Goal: Obtain resource: Download file/media

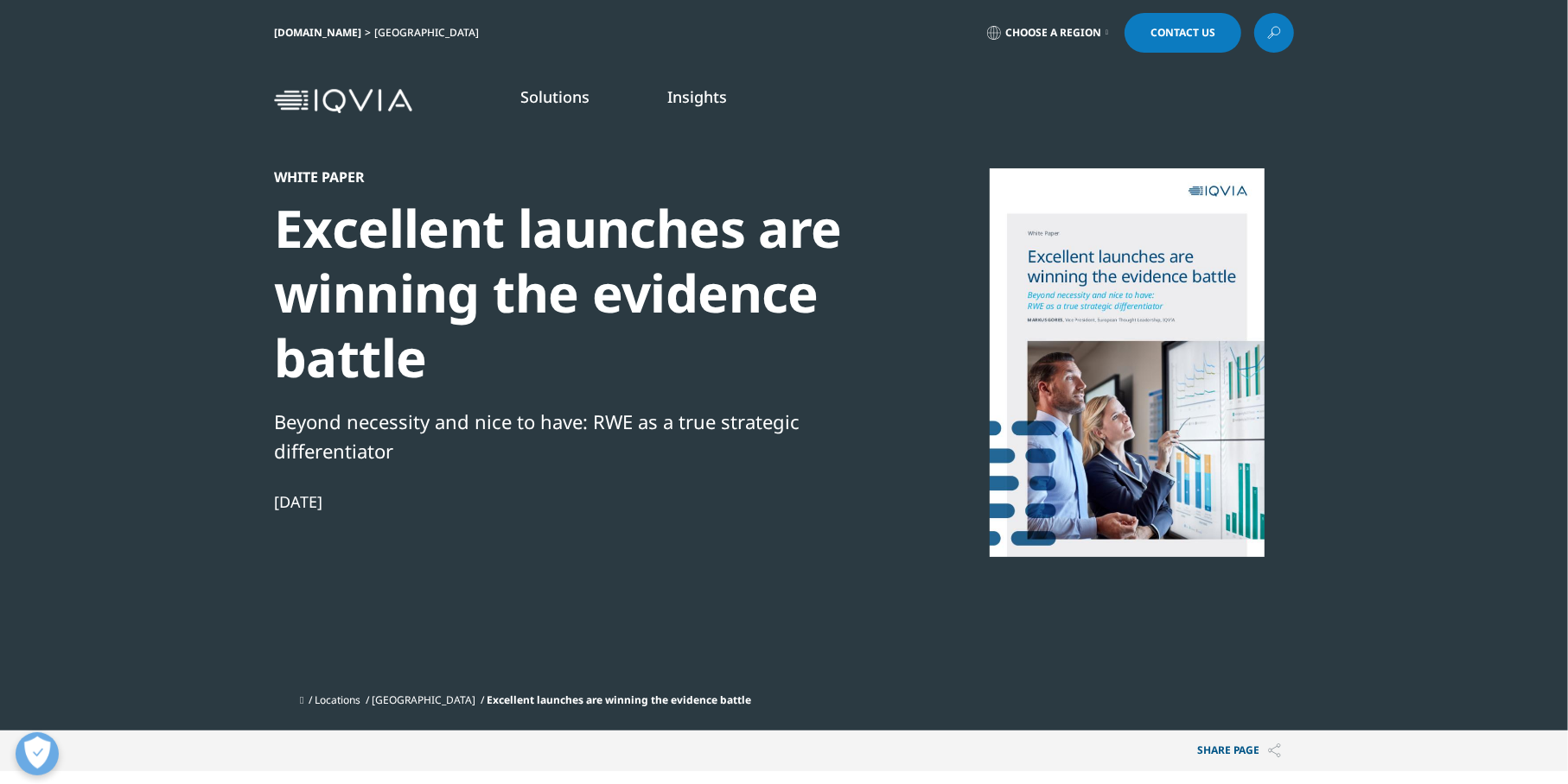
scroll to position [345, 0]
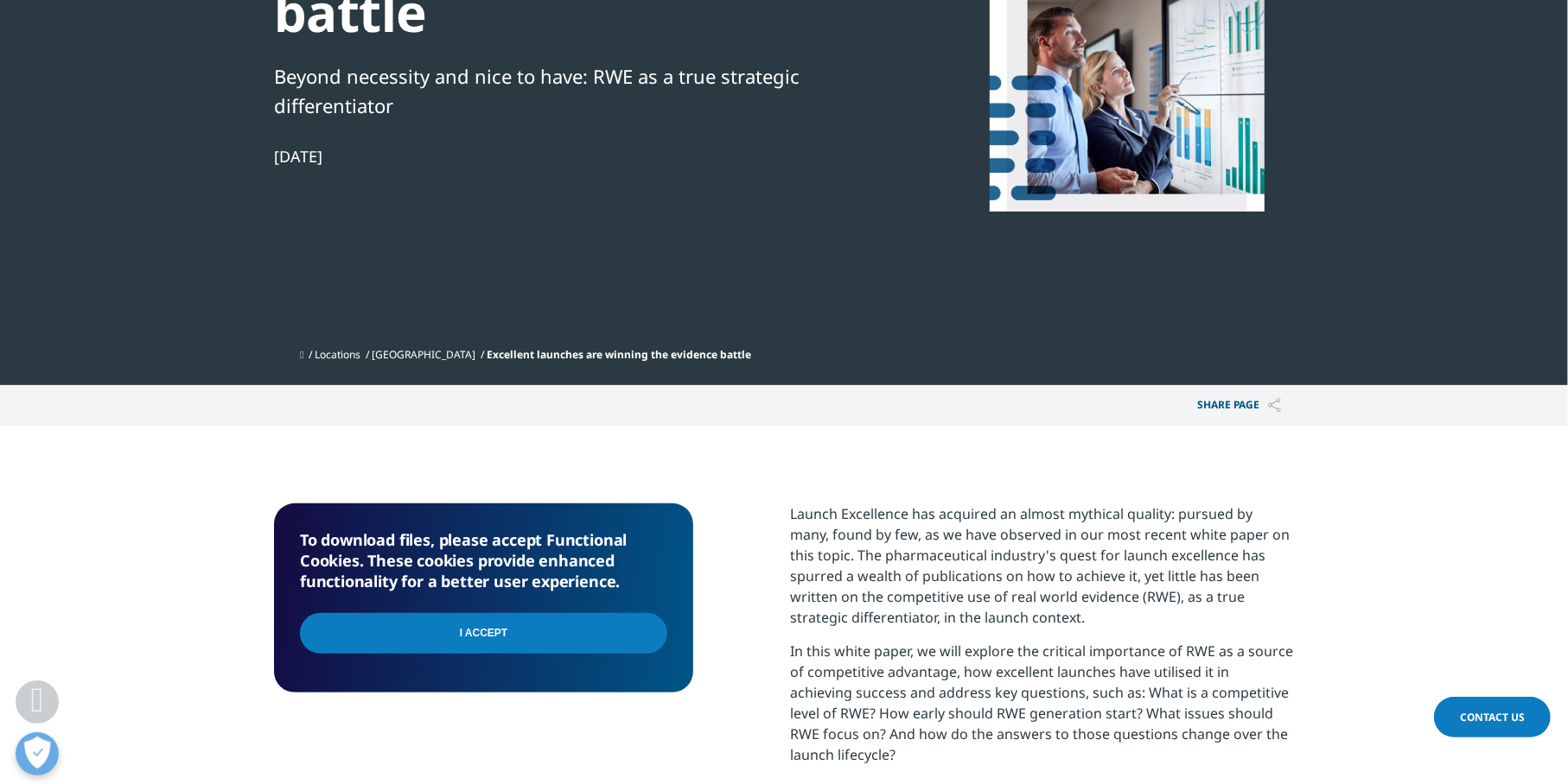
click at [495, 636] on input "I Accept" at bounding box center [483, 633] width 367 height 41
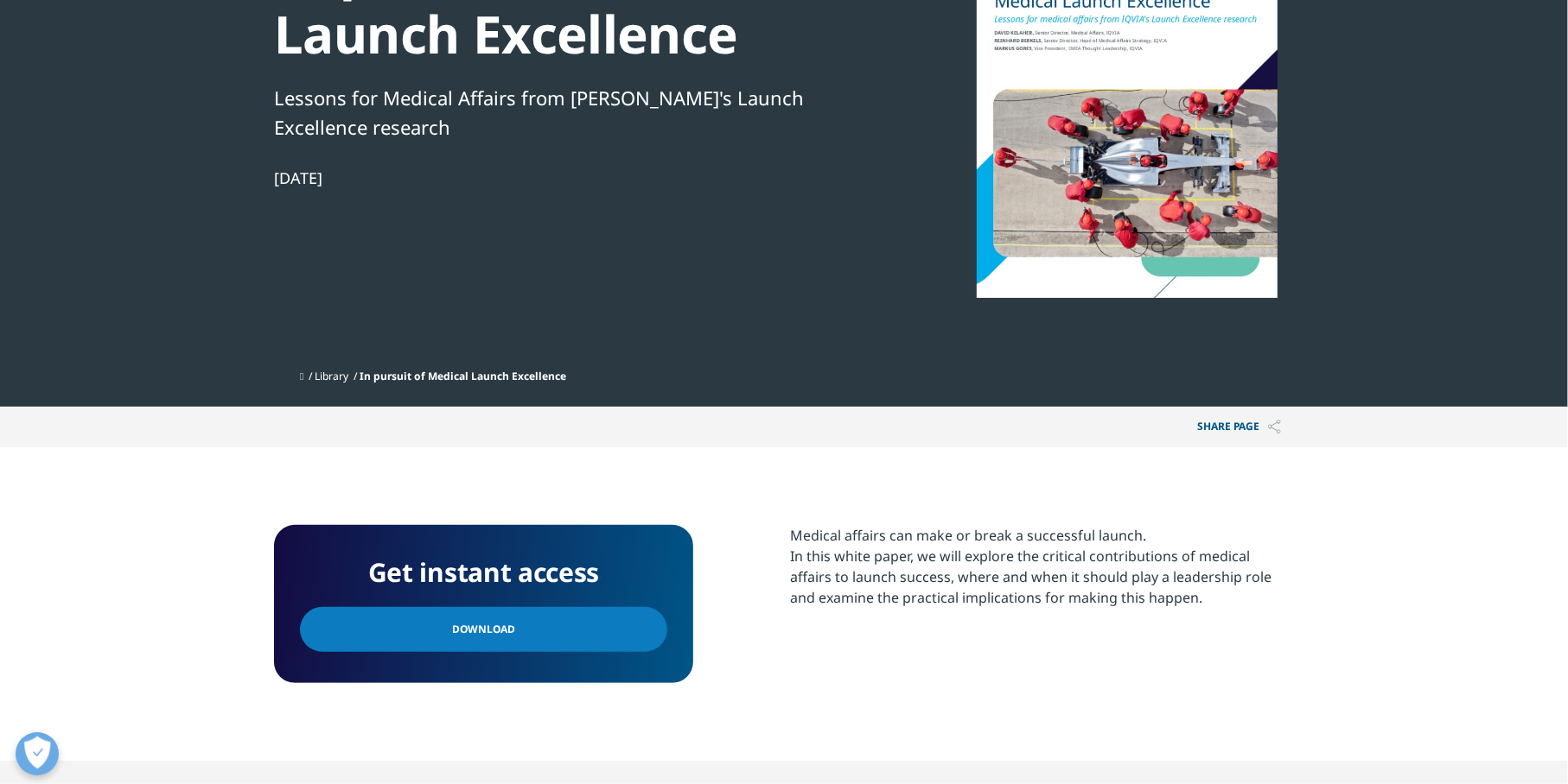
scroll to position [519, 0]
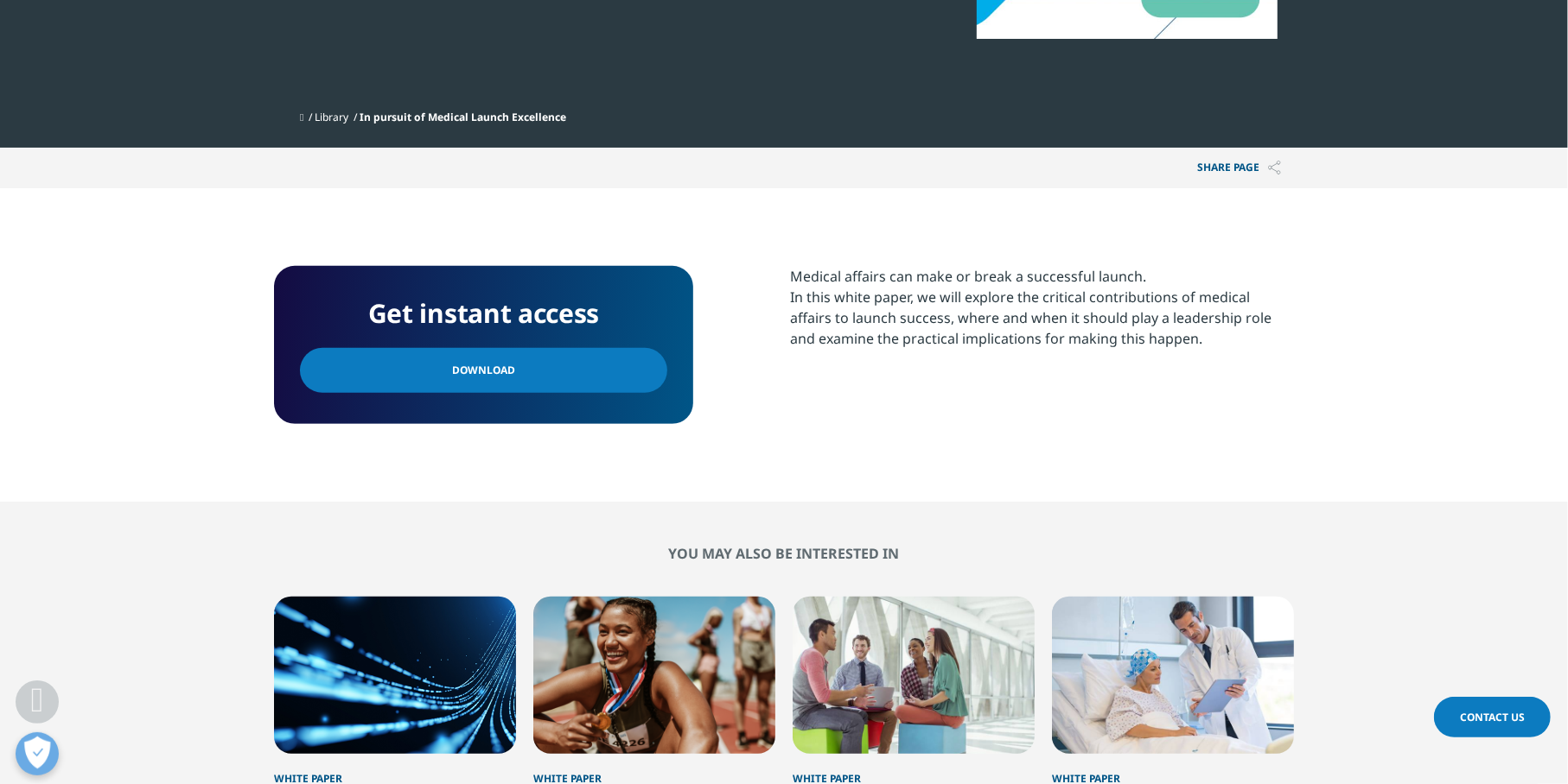
click at [480, 362] on span "Download" at bounding box center [483, 371] width 64 height 19
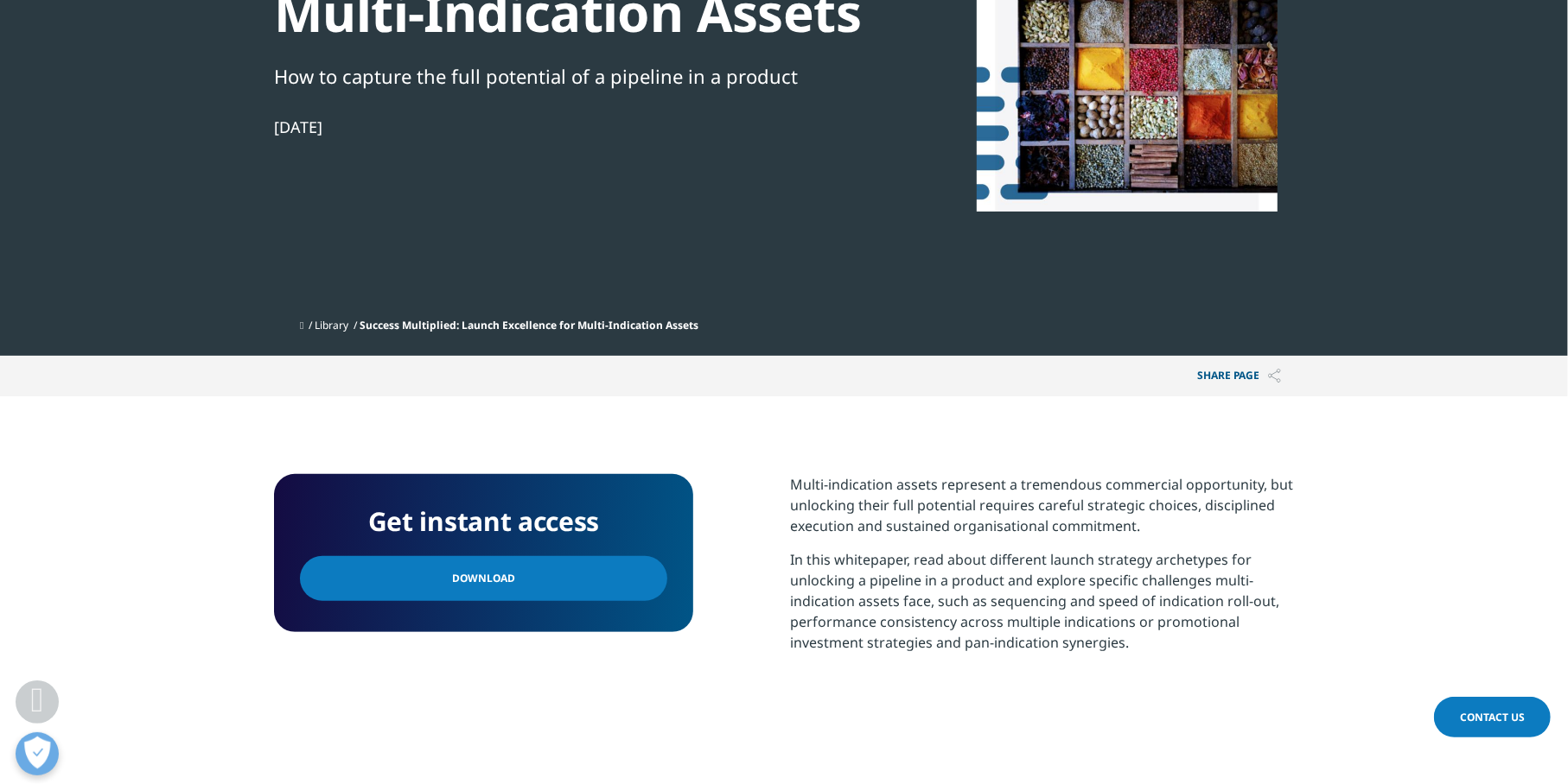
scroll to position [605, 0]
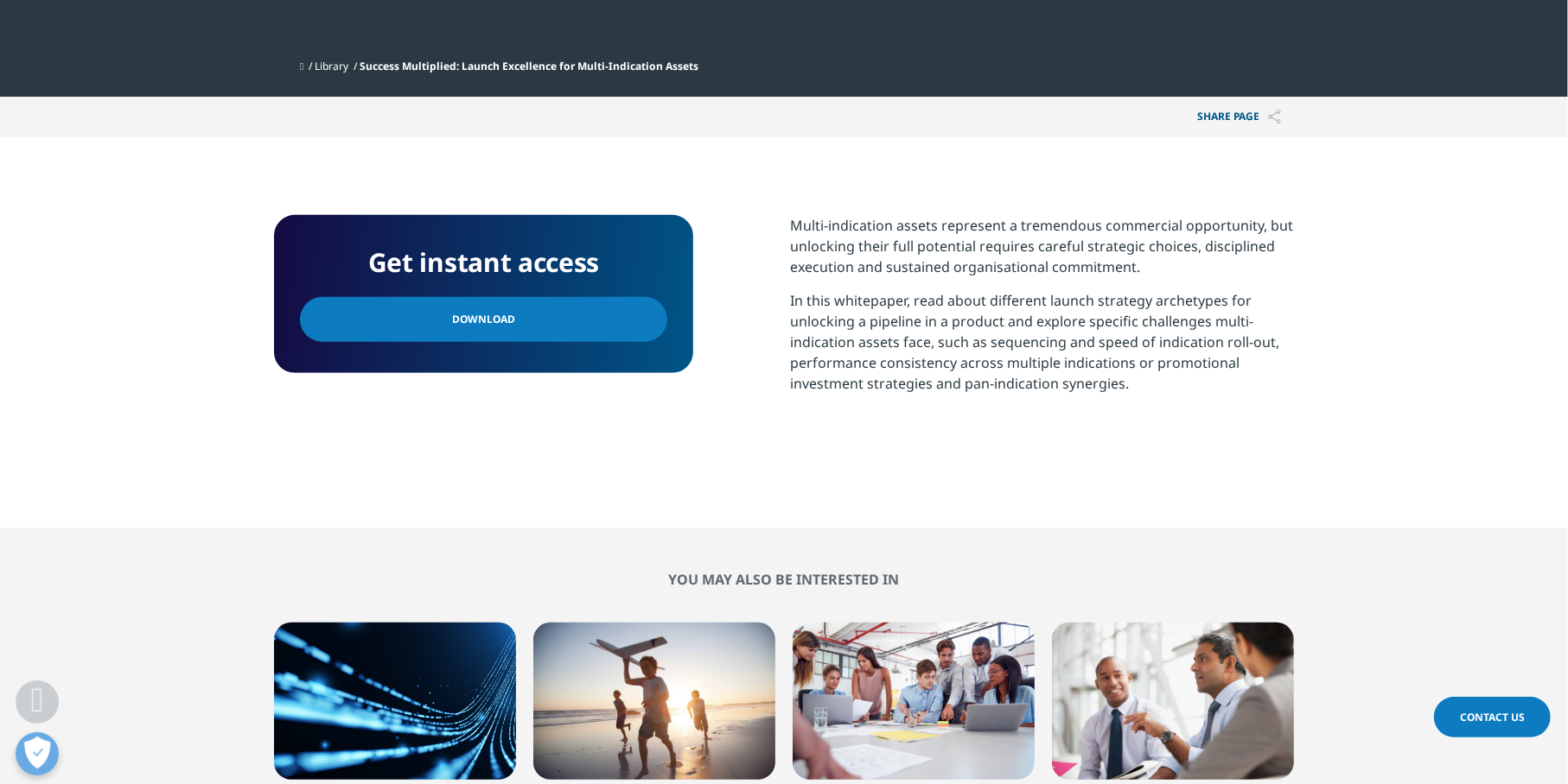
click at [503, 310] on span "Download" at bounding box center [483, 319] width 64 height 19
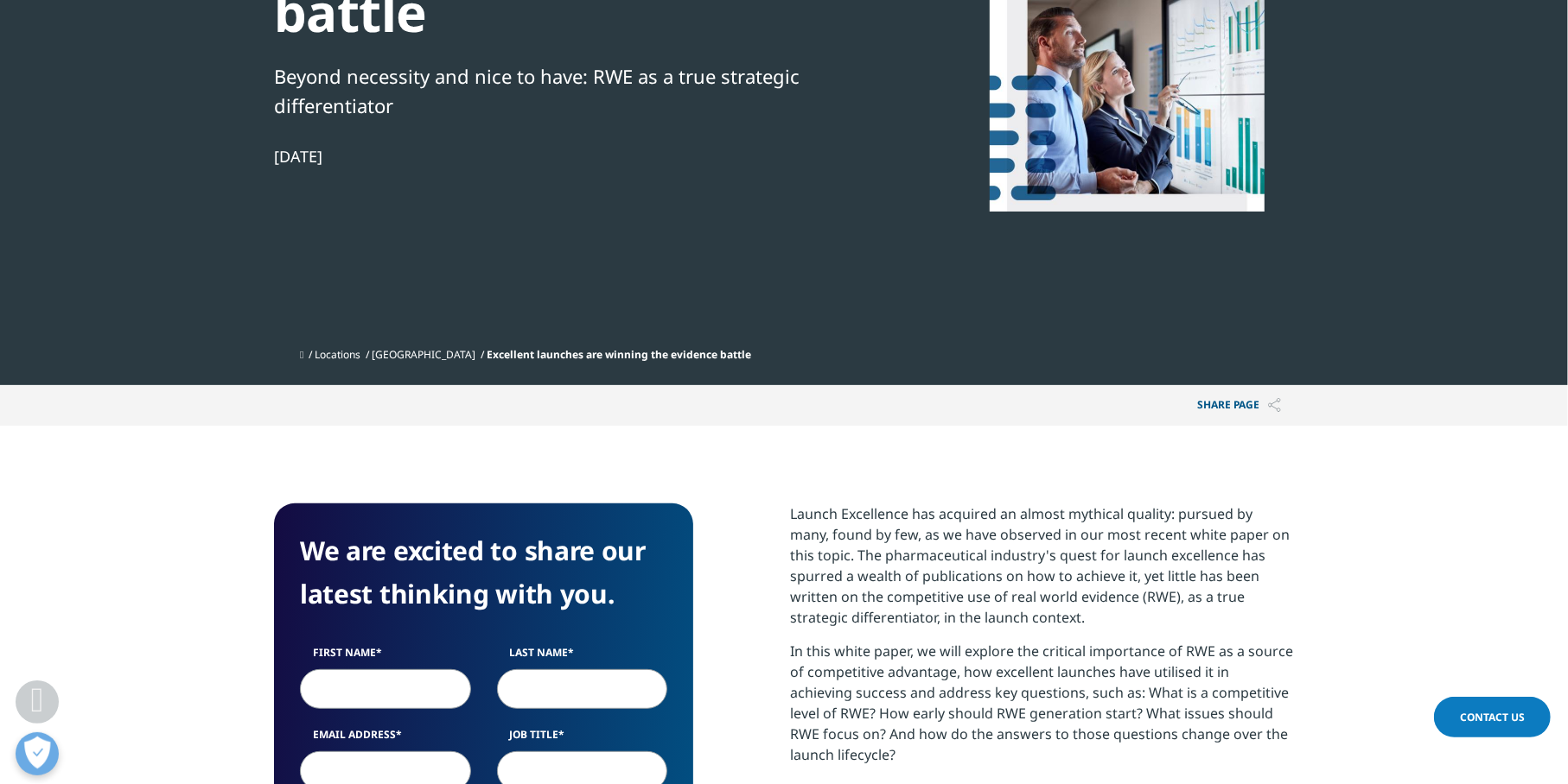
scroll to position [519, 0]
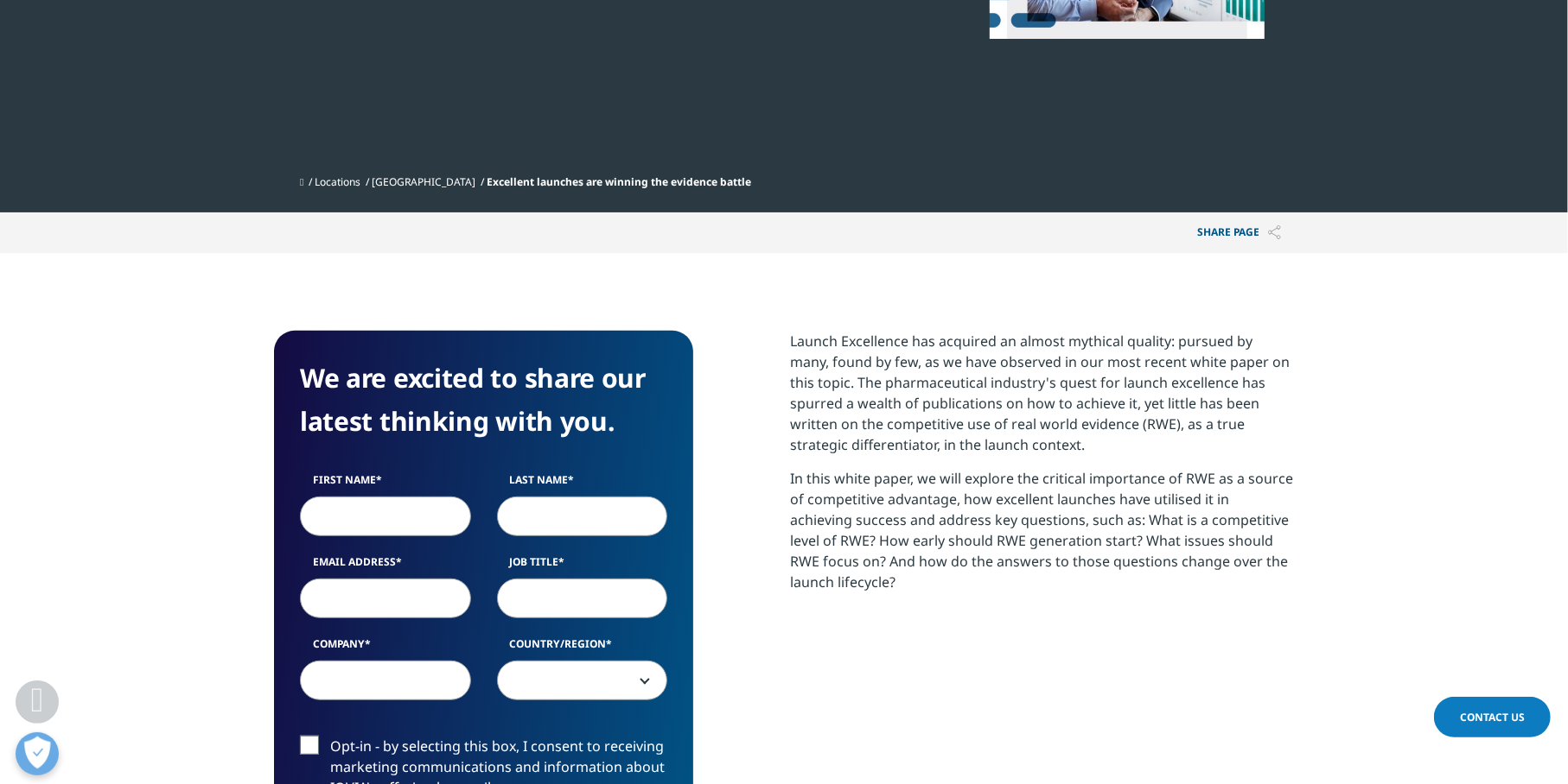
click at [339, 514] on input "First Name" at bounding box center [385, 517] width 171 height 40
type input "Francois"
type input "Meurgey"
type input "francois.meurgey@skynet.be"
select select "[GEOGRAPHIC_DATA]"
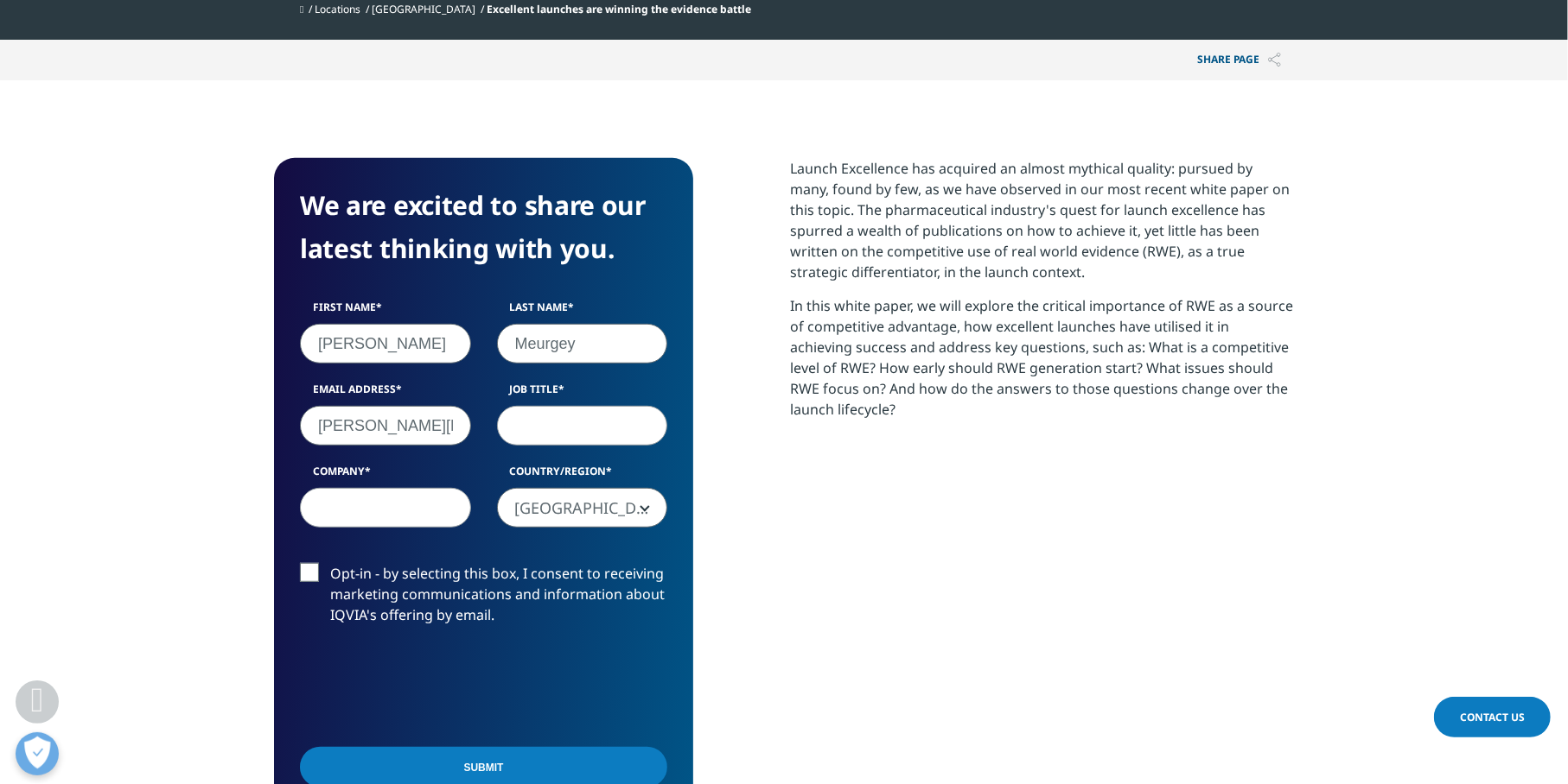
scroll to position [777, 0]
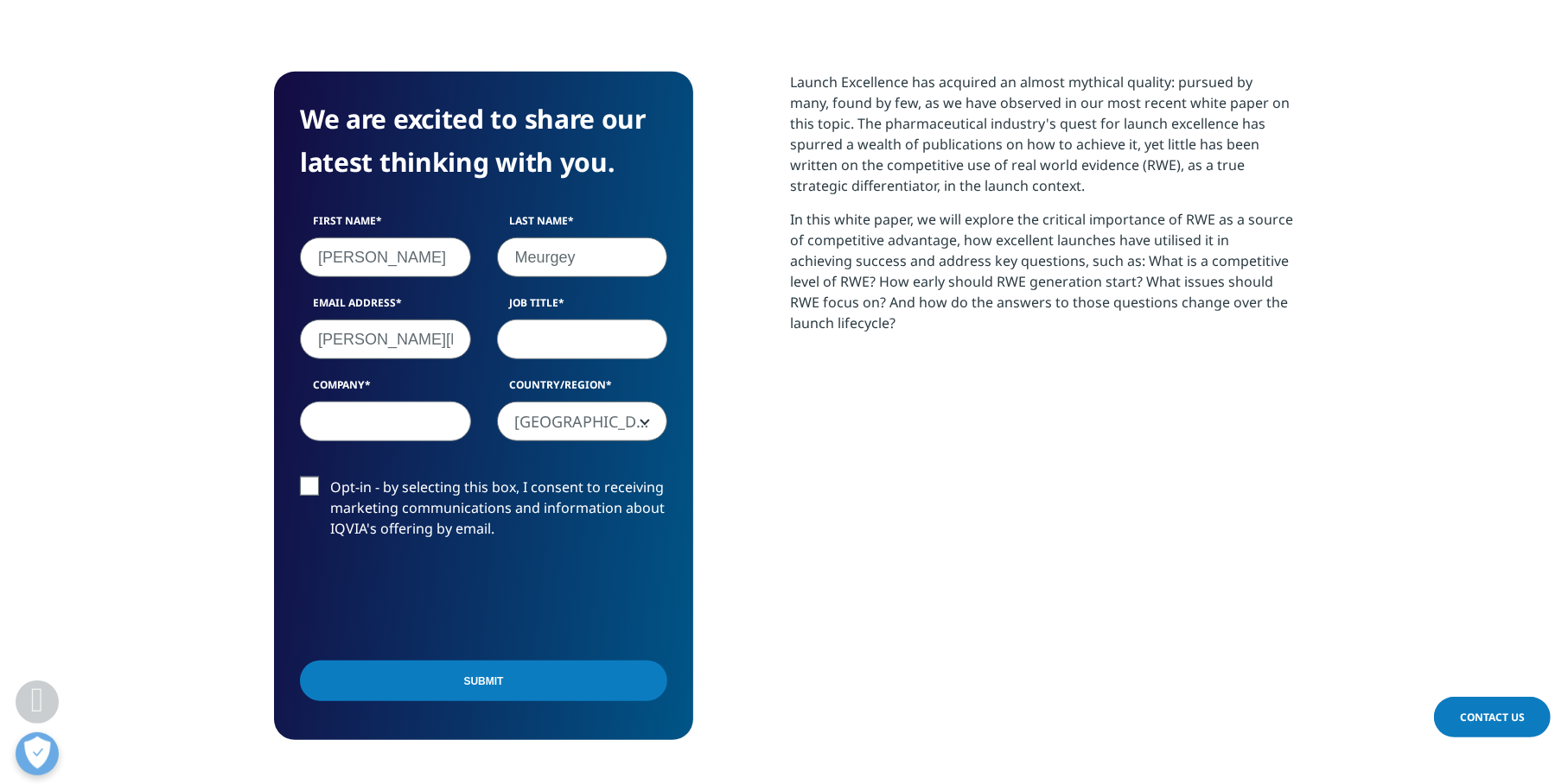
click at [442, 335] on input "francois.meurgey@skynet.be" at bounding box center [385, 339] width 171 height 40
type input "francois.meurgey@associates.mce.eu"
click at [536, 336] on input "Job Title" at bounding box center [582, 339] width 171 height 40
type input "Senior Associate"
click at [317, 428] on input "Company" at bounding box center [385, 422] width 171 height 40
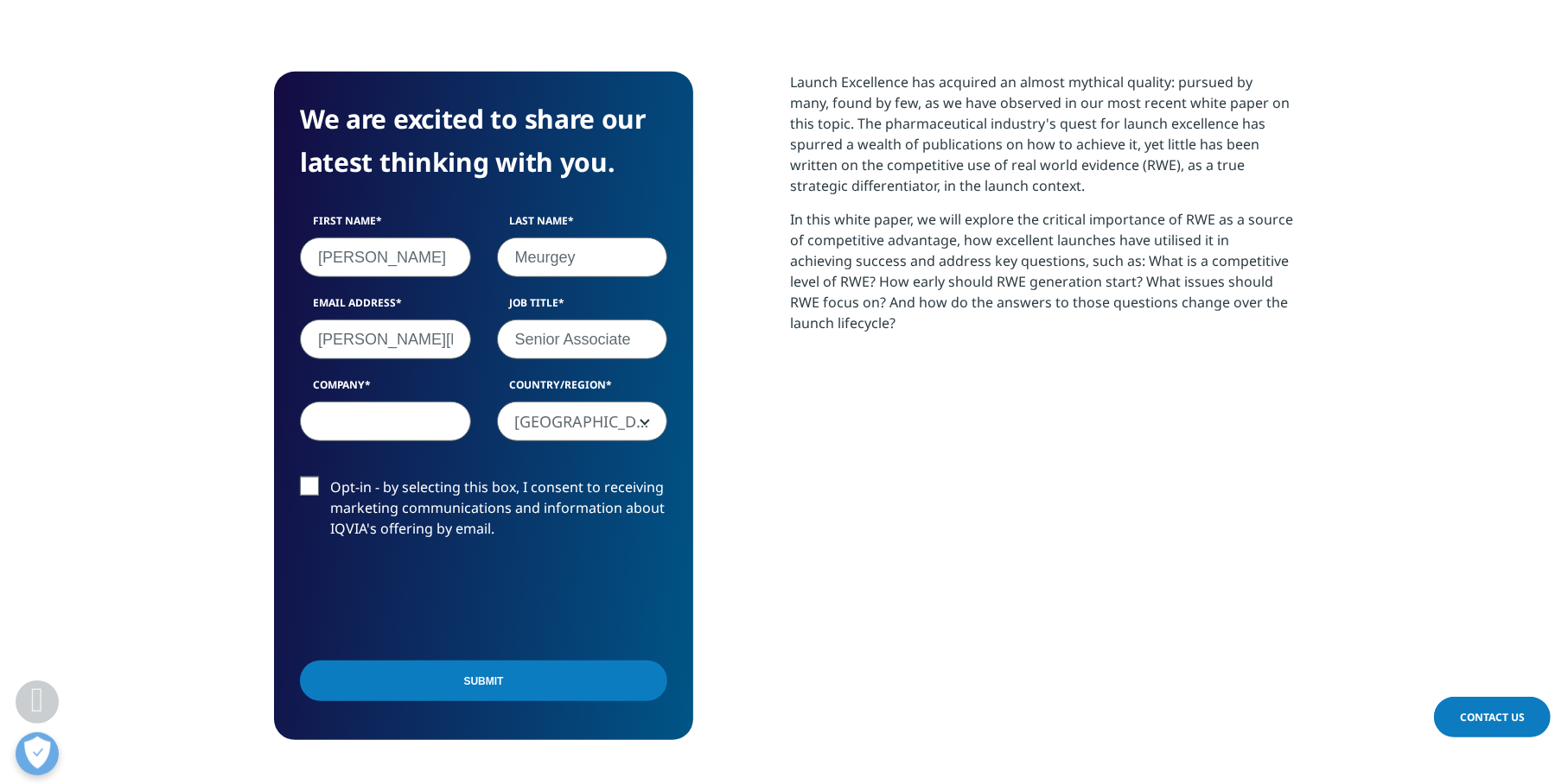
type input "Management Centre Europe"
click at [509, 682] on input "Submit" at bounding box center [483, 681] width 367 height 41
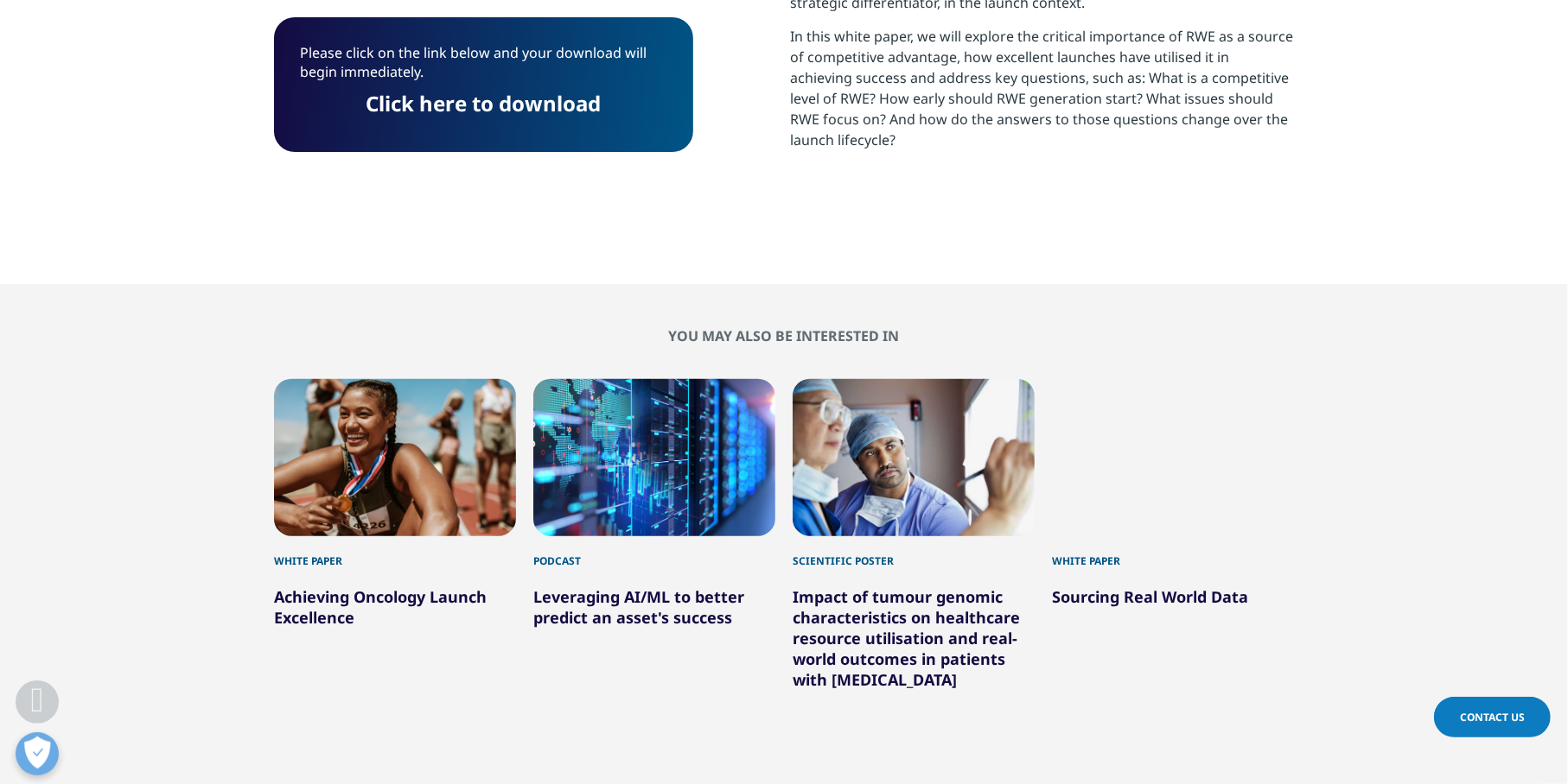
scroll to position [874, 0]
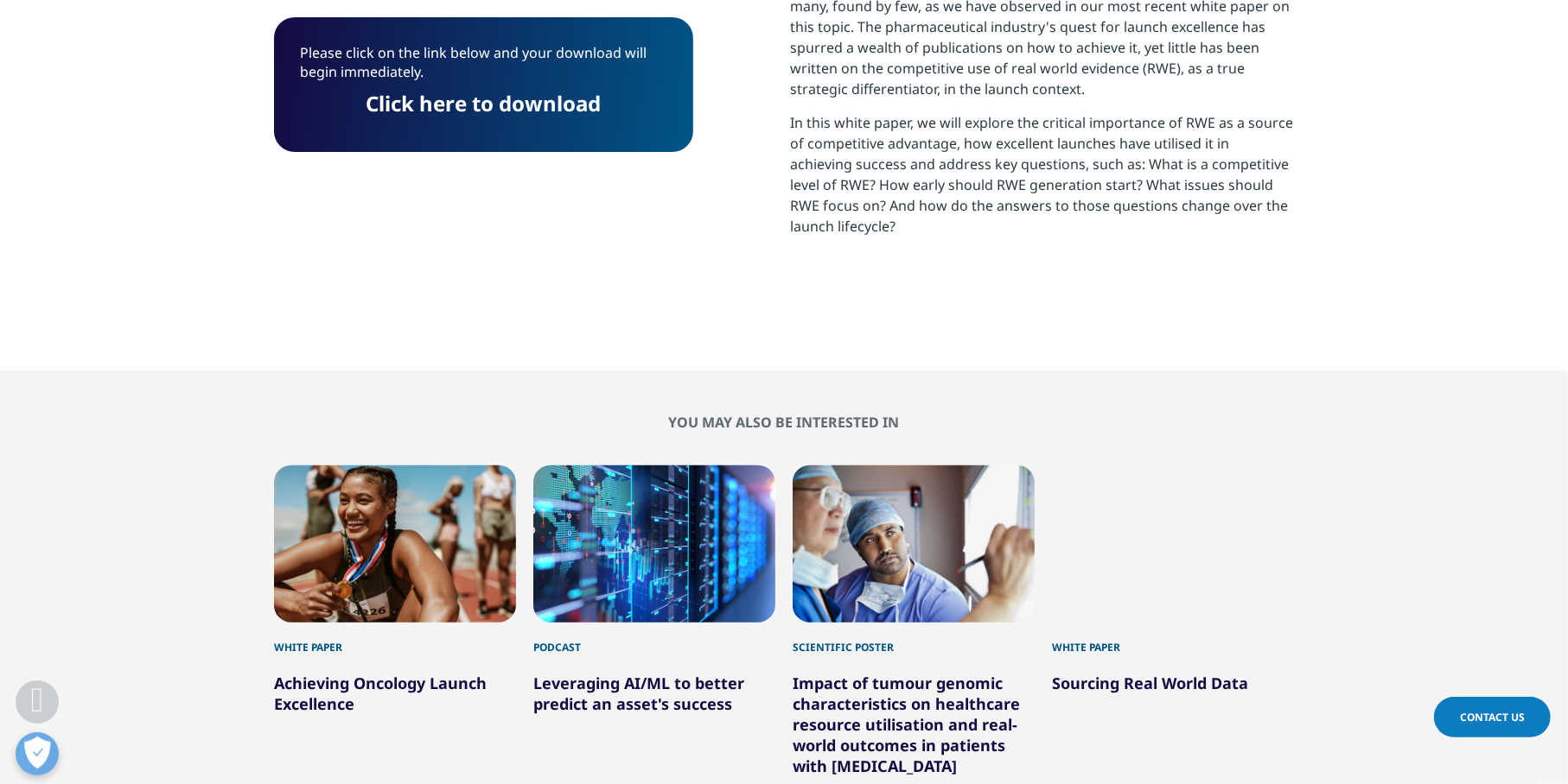
click at [506, 108] on link "Click here to download" at bounding box center [484, 103] width 235 height 28
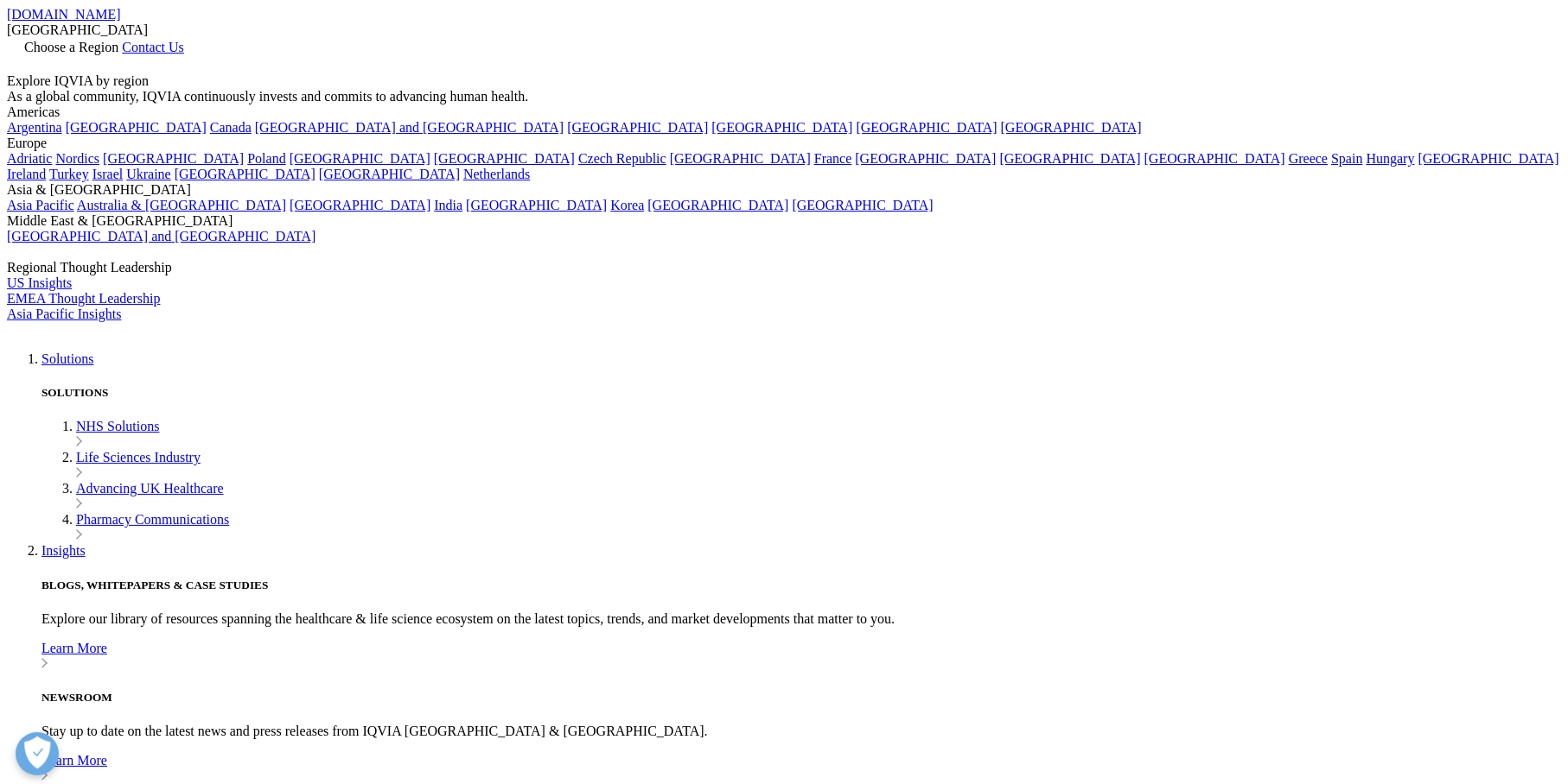
scroll to position [317, 1020]
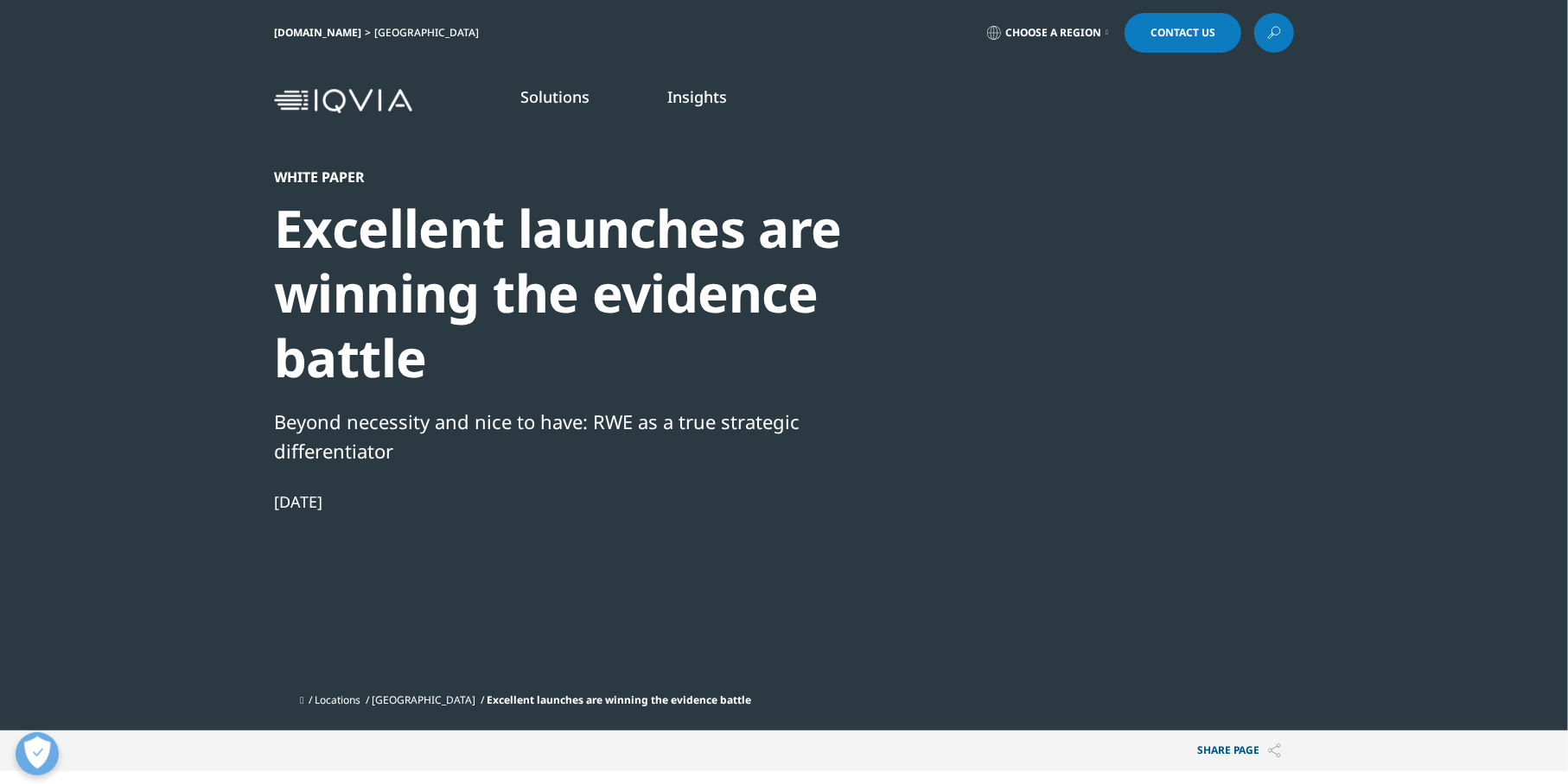
click at [706, 100] on link "Insights" at bounding box center [696, 97] width 60 height 21
click at [101, 331] on link "Learn More" at bounding box center [235, 333] width 325 height 14
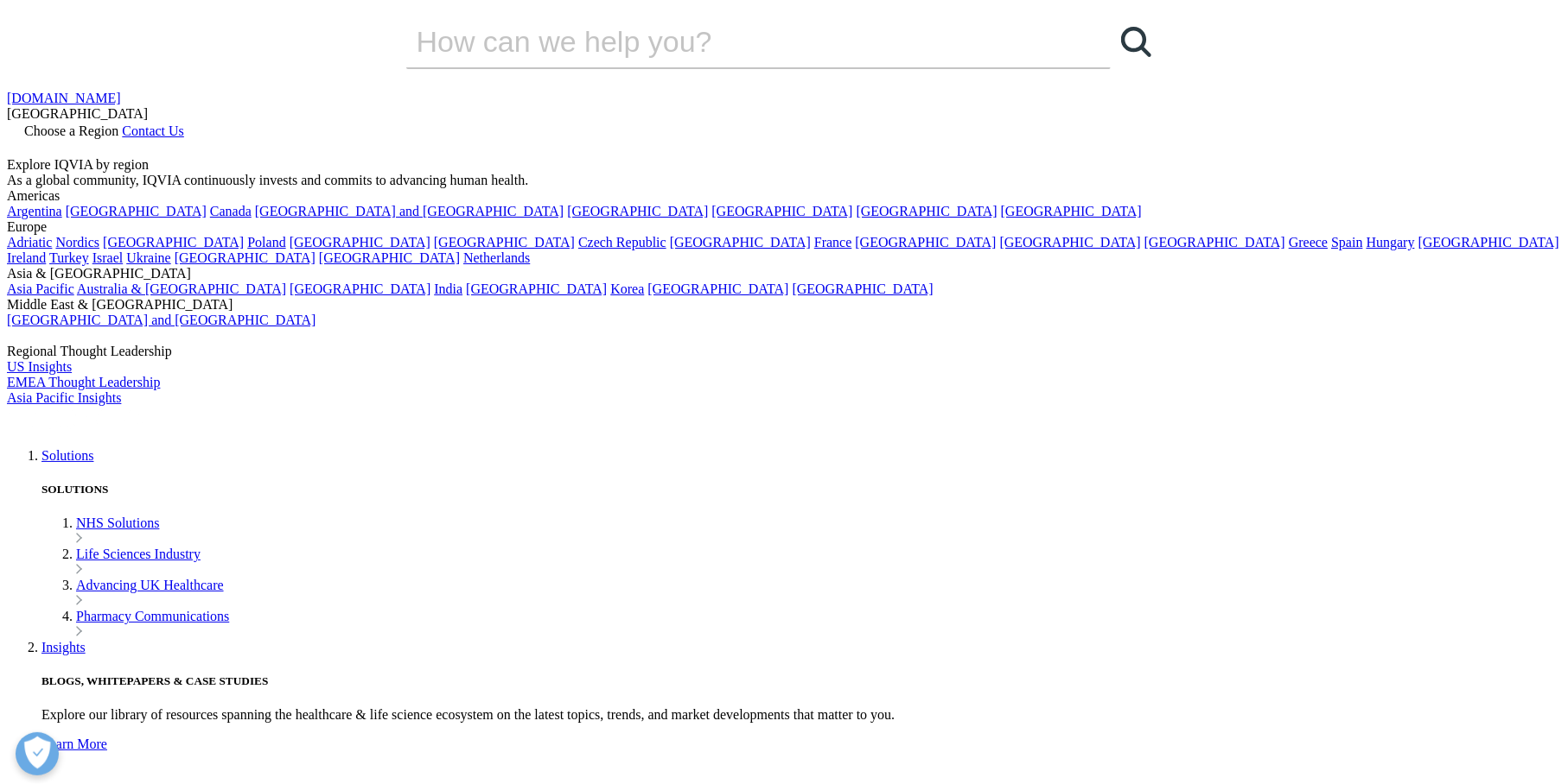
click at [21, 139] on icon at bounding box center [13, 146] width 14 height 14
click at [525, 67] on input "Search" at bounding box center [733, 41] width 655 height 52
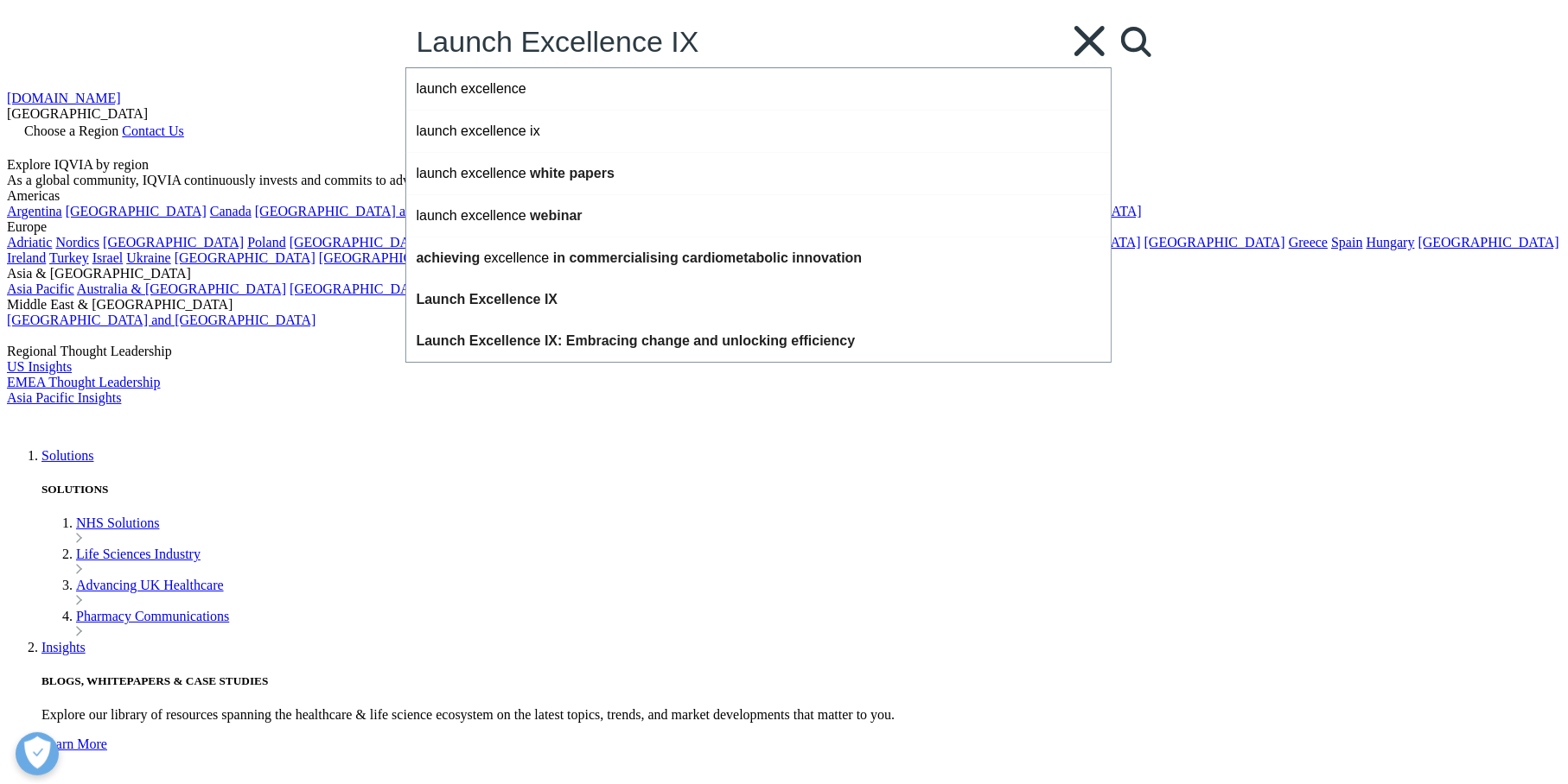
type input "Launch Excellence IX"
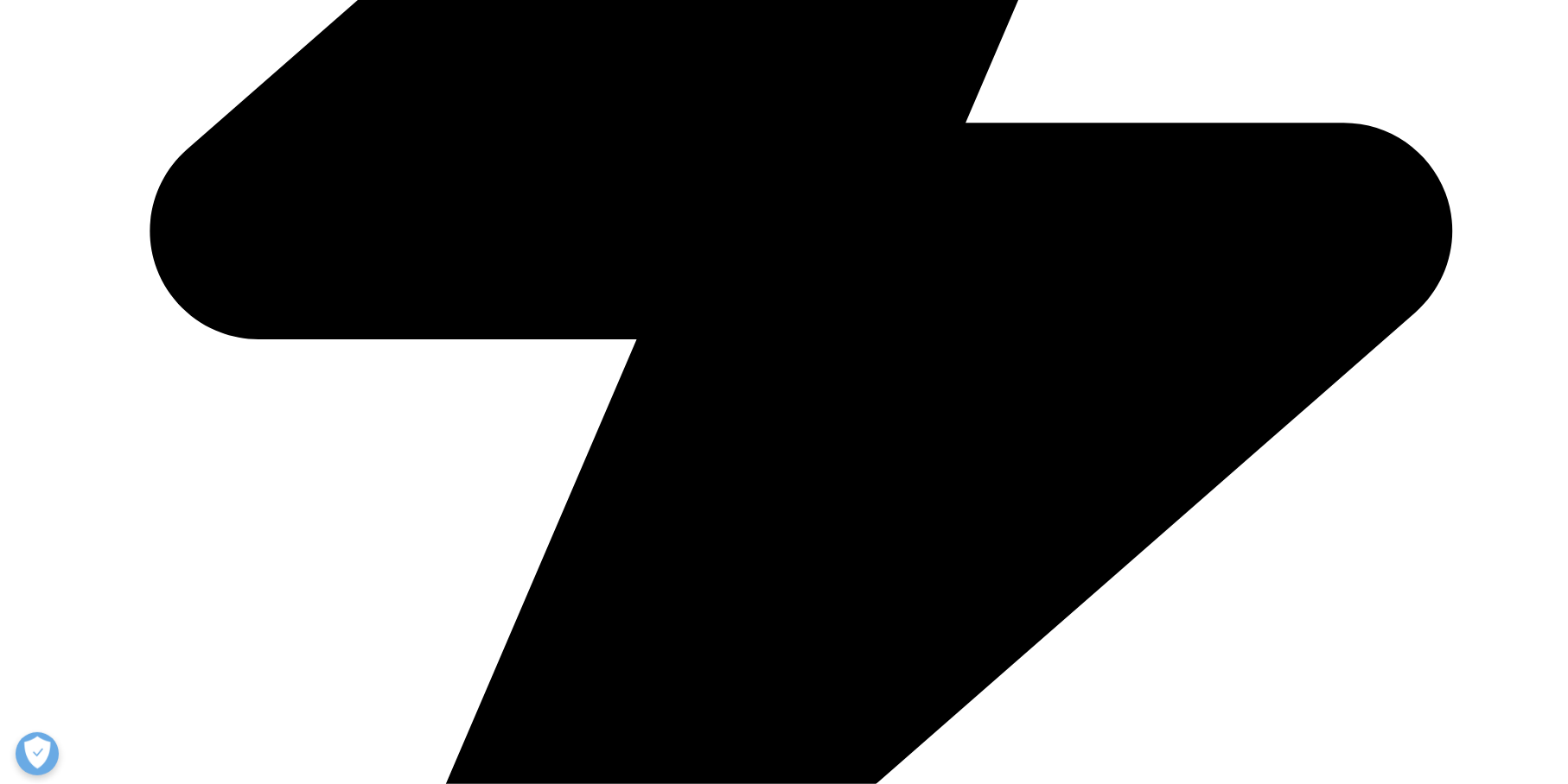
scroll to position [1641, 0]
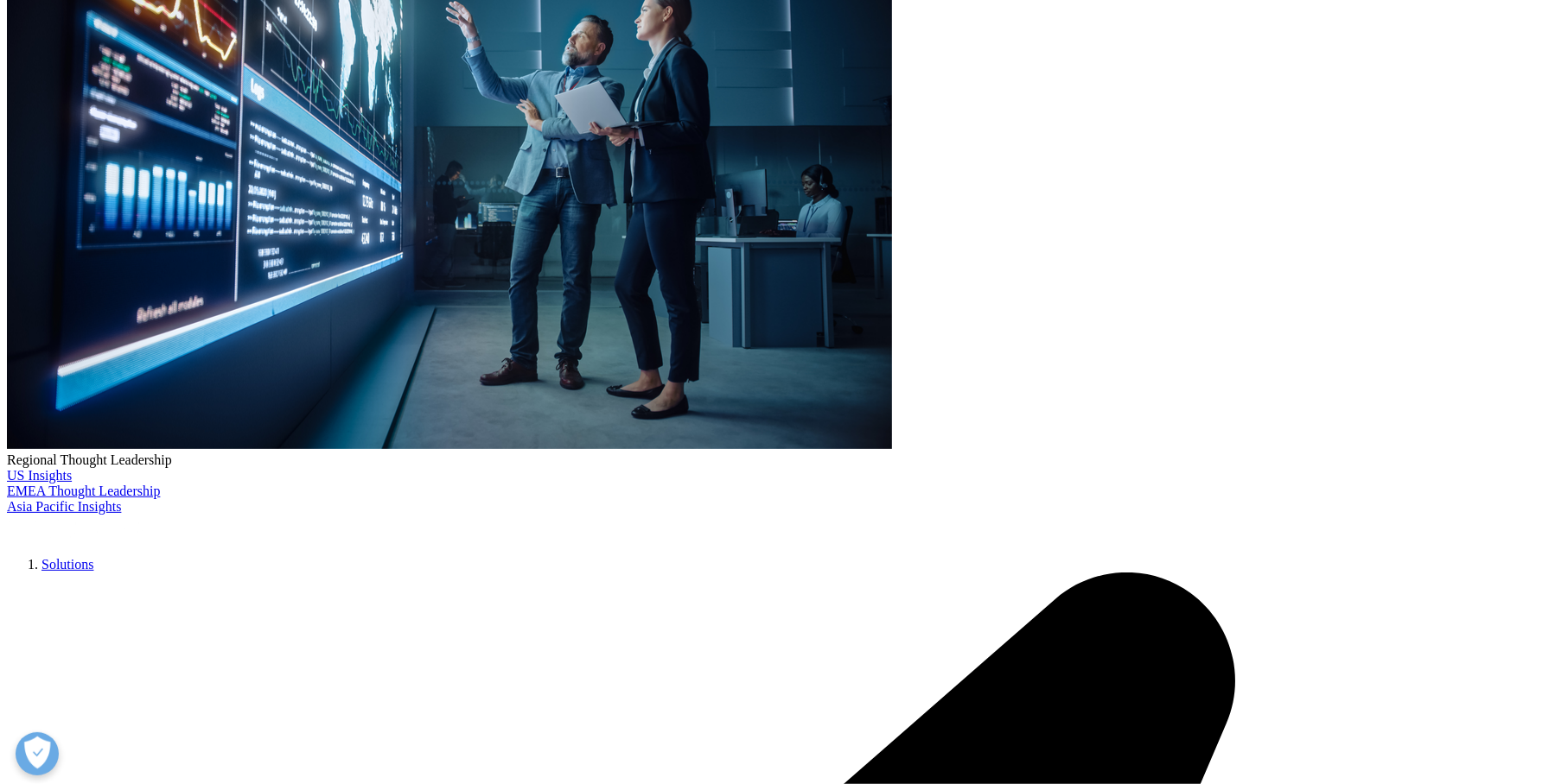
scroll to position [173, 0]
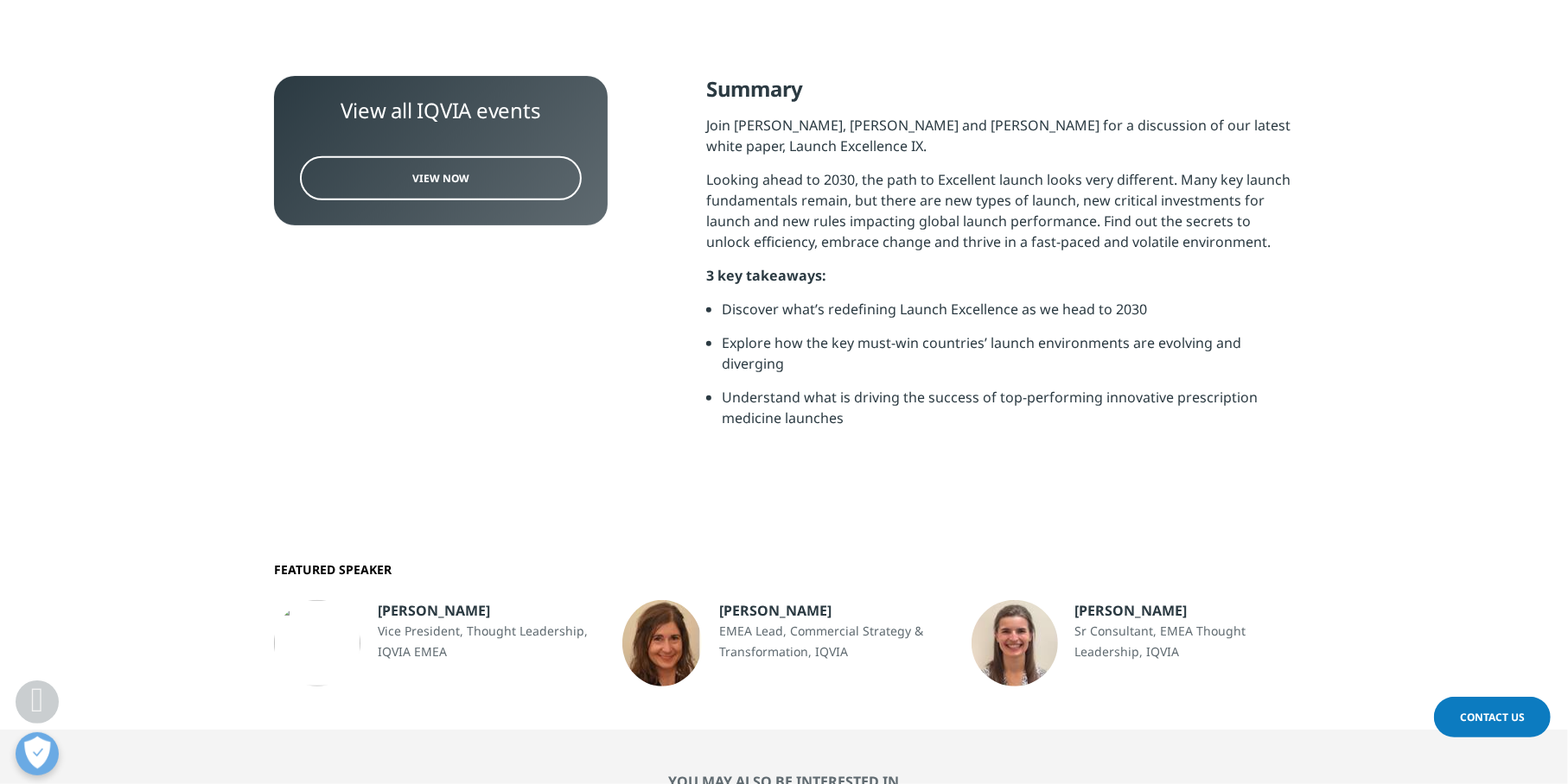
scroll to position [86, 0]
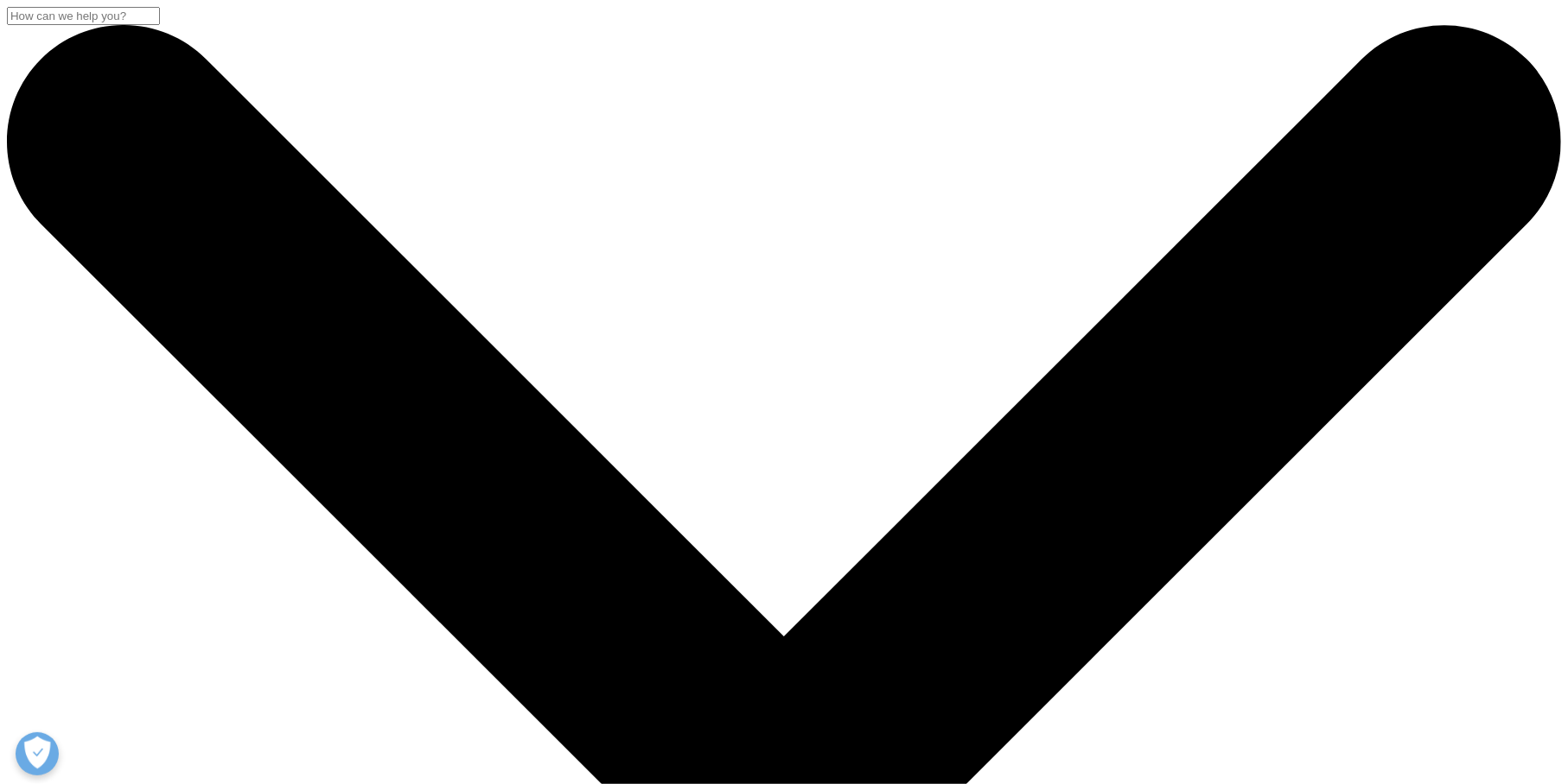
scroll to position [345, 0]
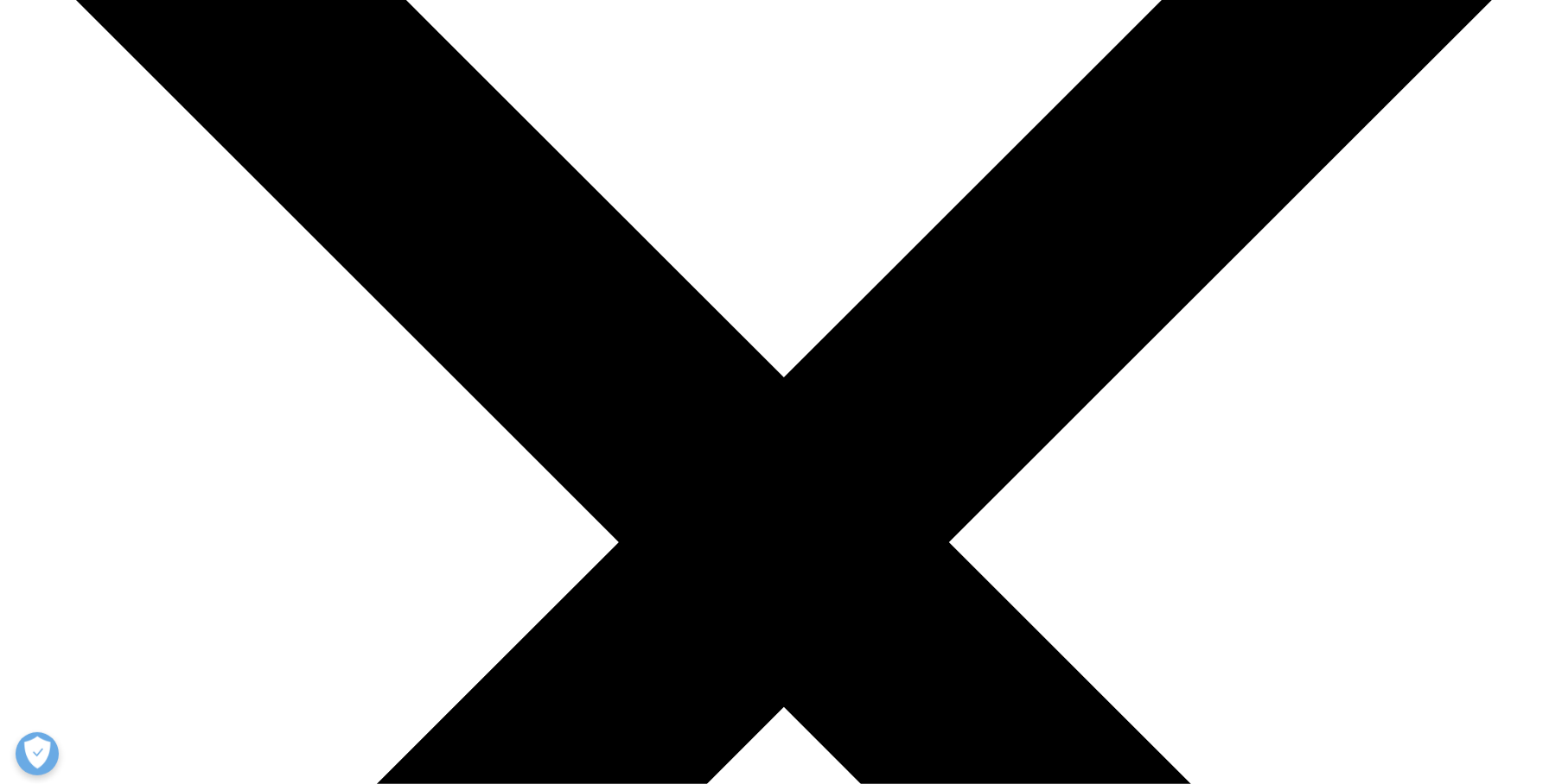
scroll to position [431, 0]
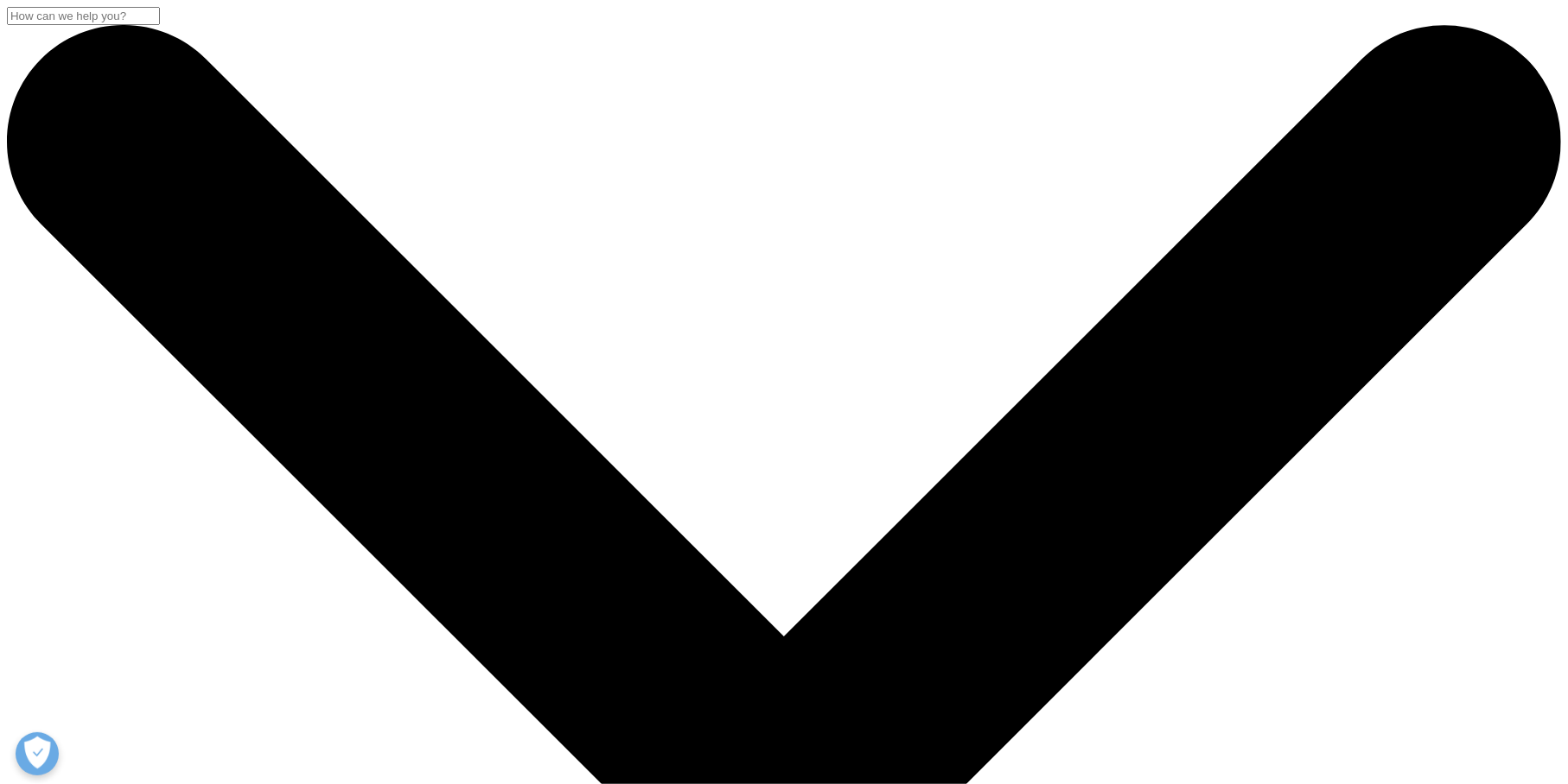
scroll to position [431, 0]
